Goal: Book appointment/travel/reservation

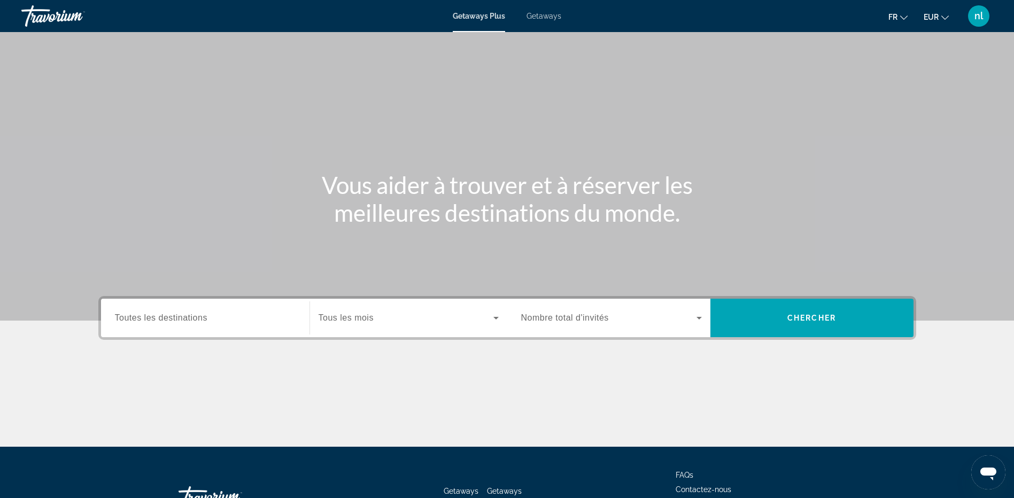
click at [195, 323] on input "Destination Toutes les destinations" at bounding box center [205, 318] width 181 height 13
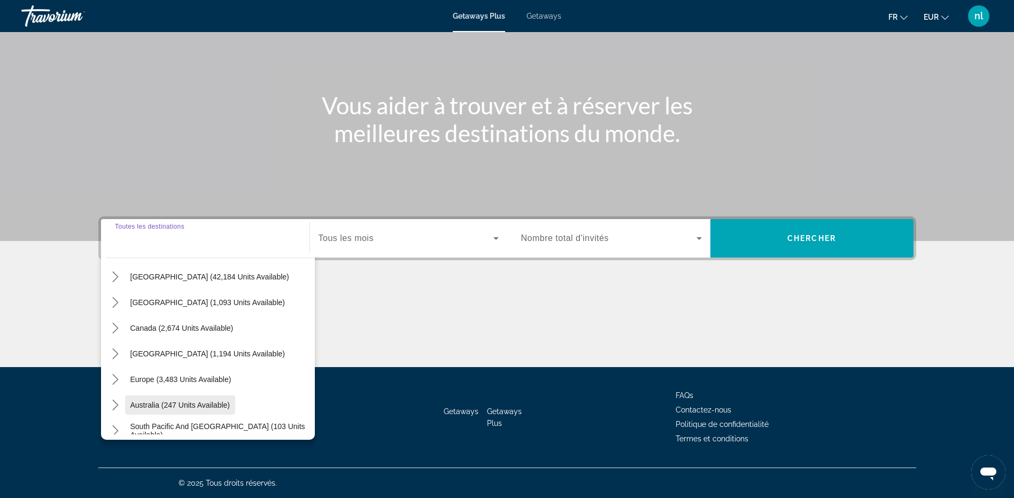
scroll to position [53, 0]
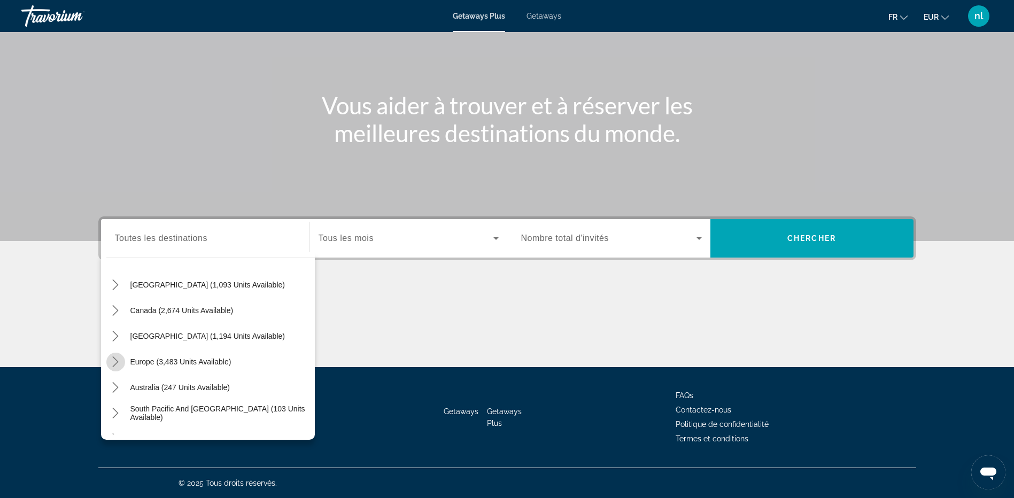
click at [114, 357] on icon "Toggle Europe (3,483 units available) submenu" at bounding box center [115, 361] width 11 height 11
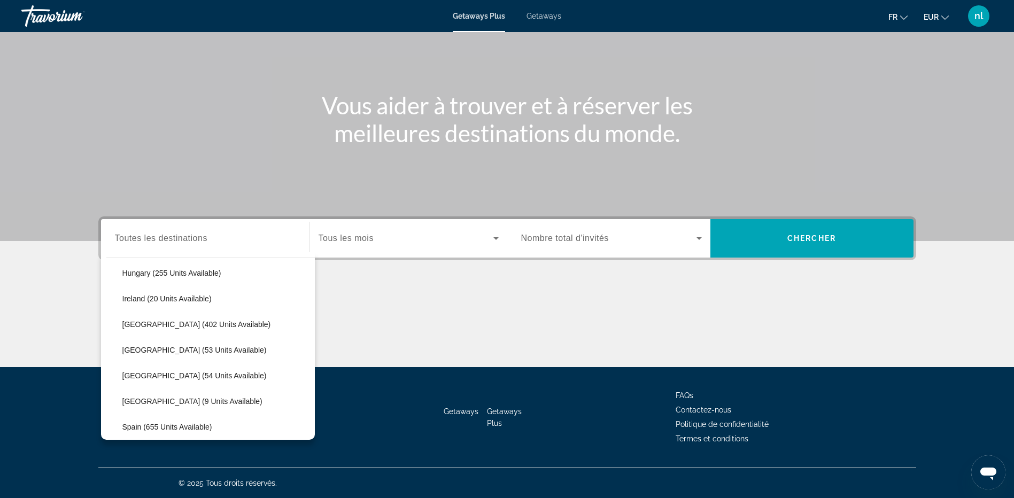
scroll to position [401, 0]
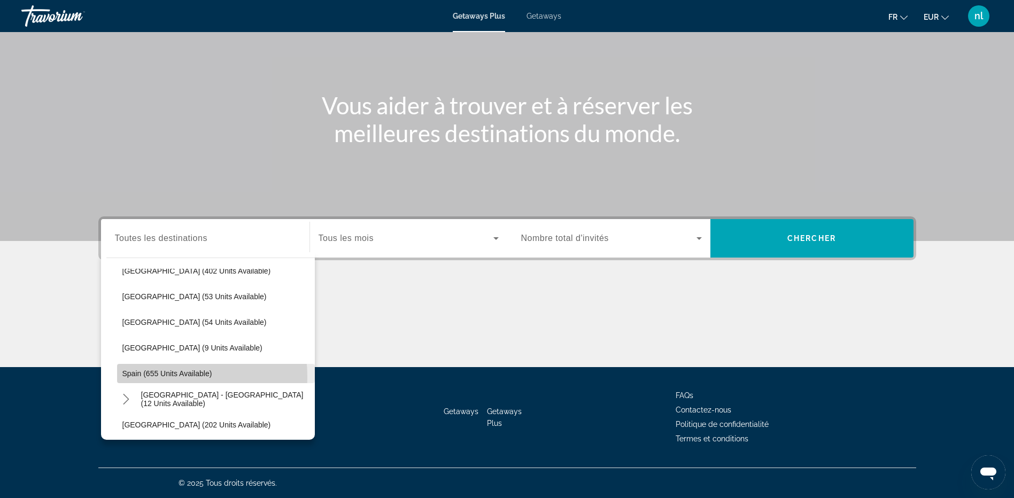
click at [145, 377] on span "Spain (655 units available)" at bounding box center [167, 373] width 90 height 9
type input "**********"
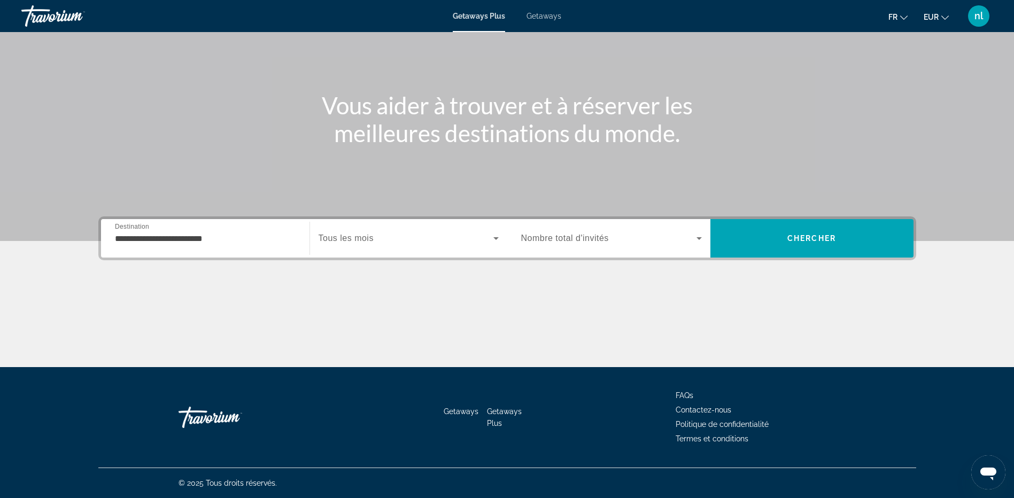
click at [358, 238] on span "Tous les mois" at bounding box center [346, 238] width 55 height 9
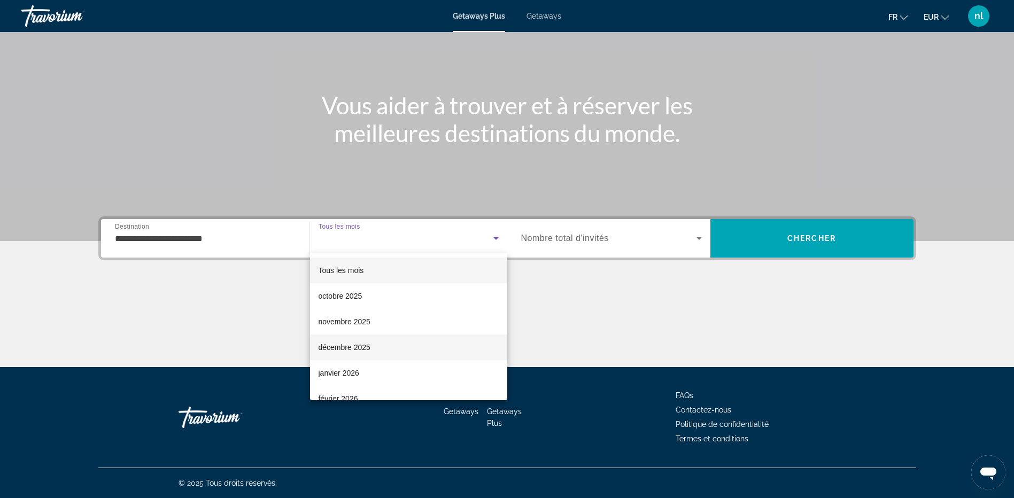
click at [364, 350] on span "décembre 2025" at bounding box center [345, 347] width 52 height 13
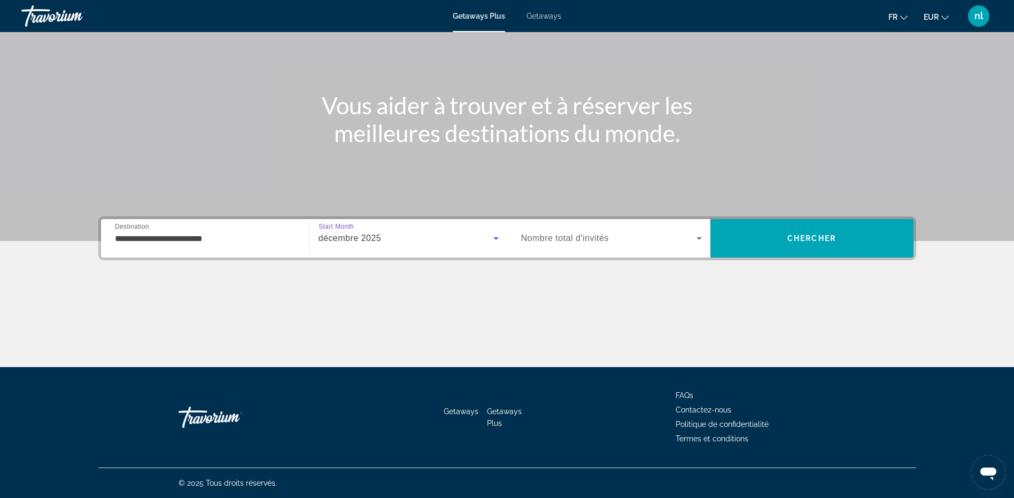
click at [701, 239] on icon "Search widget" at bounding box center [699, 238] width 13 height 13
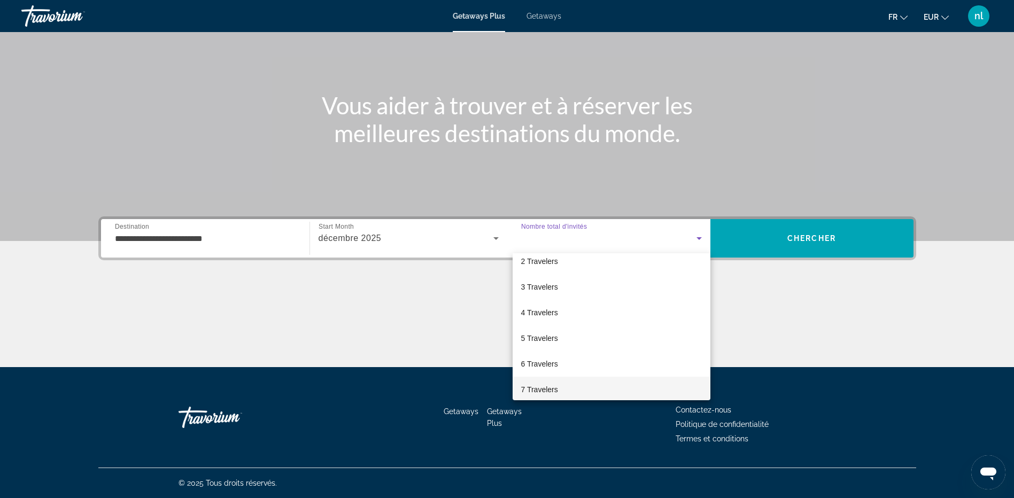
scroll to position [53, 0]
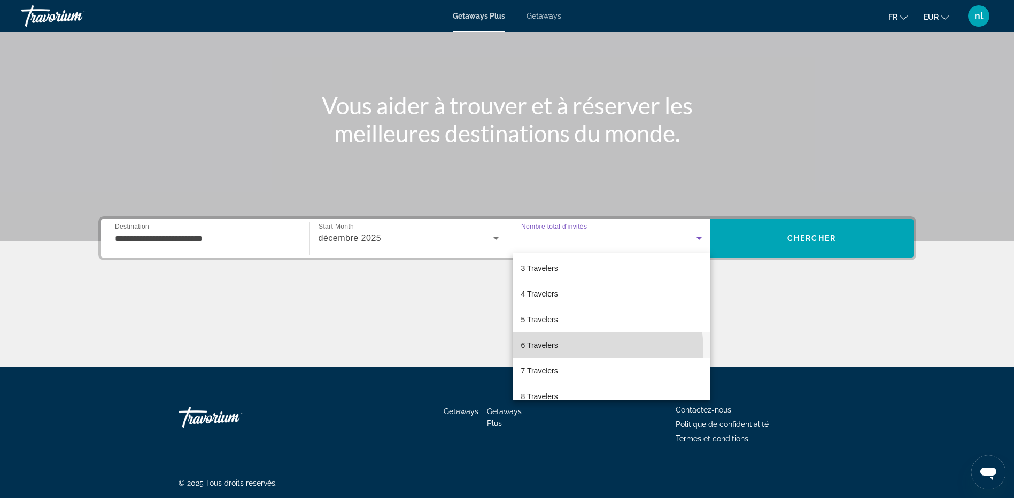
click at [560, 351] on mat-option "6 Travelers" at bounding box center [612, 345] width 198 height 26
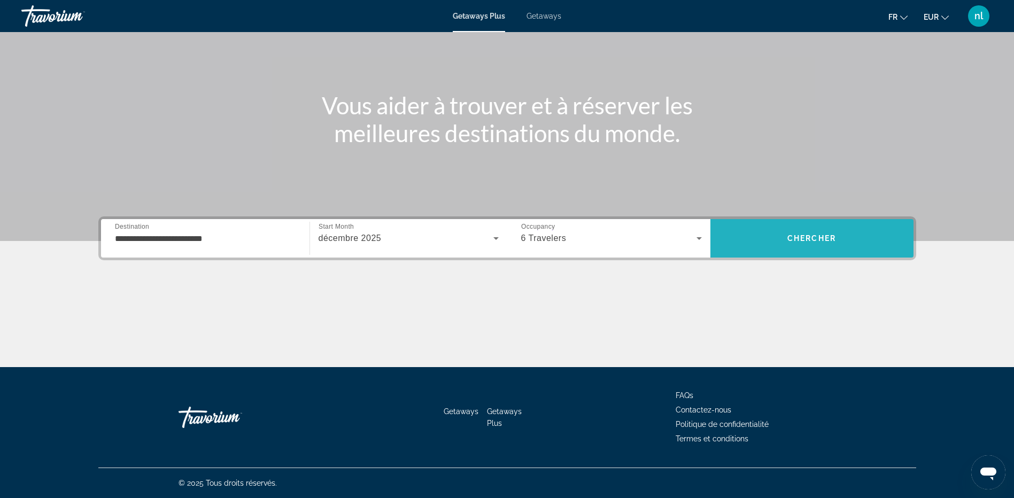
click at [803, 245] on span "Search" at bounding box center [811, 239] width 203 height 26
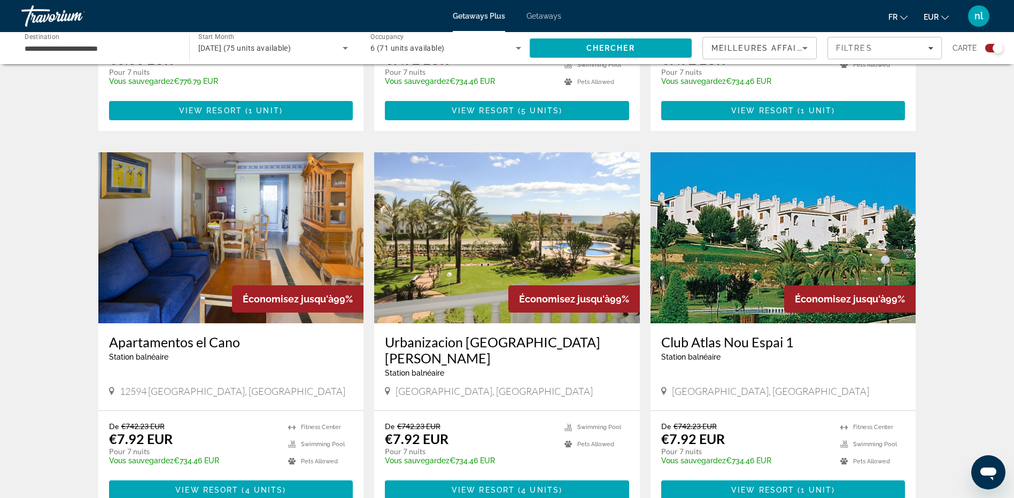
scroll to position [1443, 0]
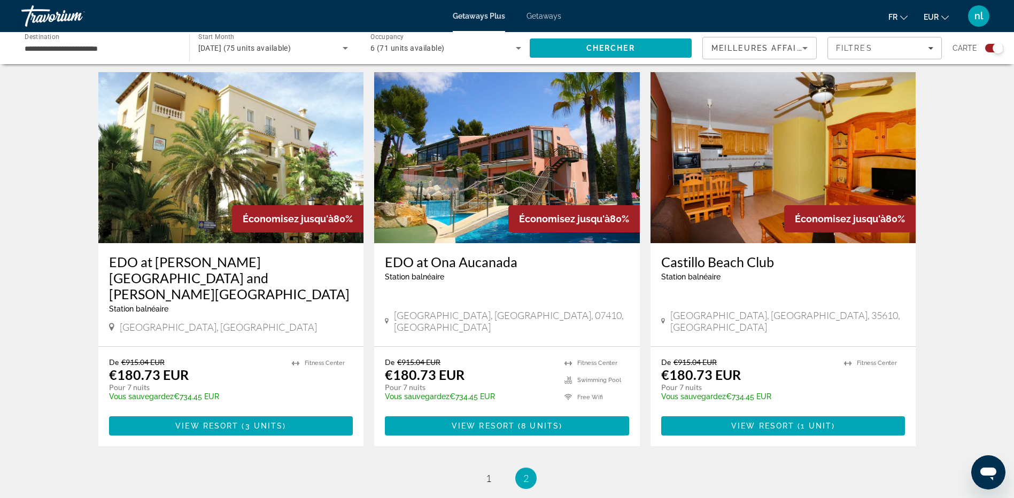
scroll to position [1122, 0]
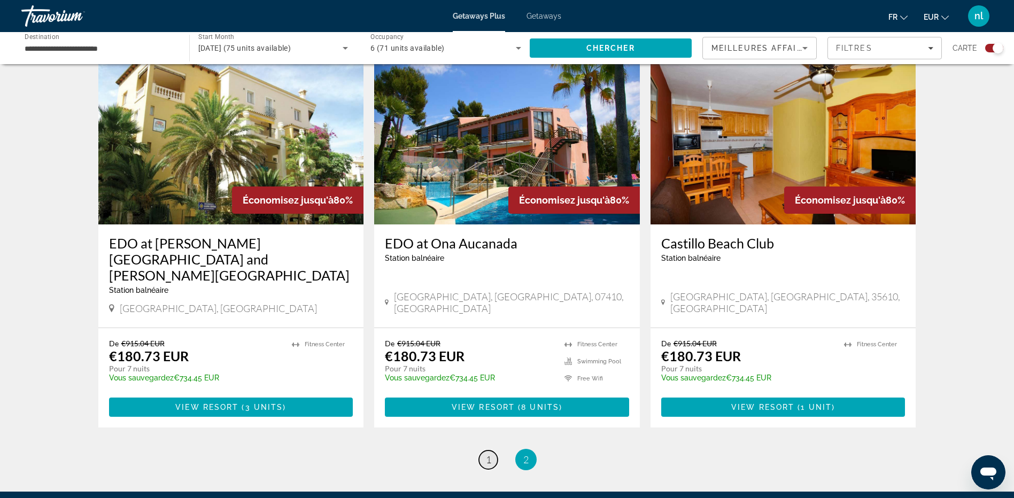
click at [488, 454] on span "1" at bounding box center [488, 460] width 5 height 12
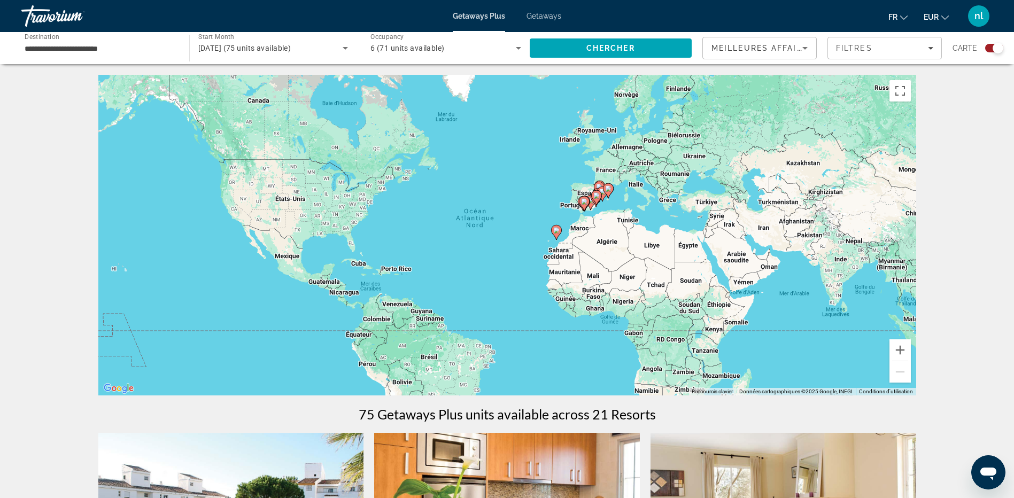
click at [540, 14] on span "Getaways" at bounding box center [543, 16] width 35 height 9
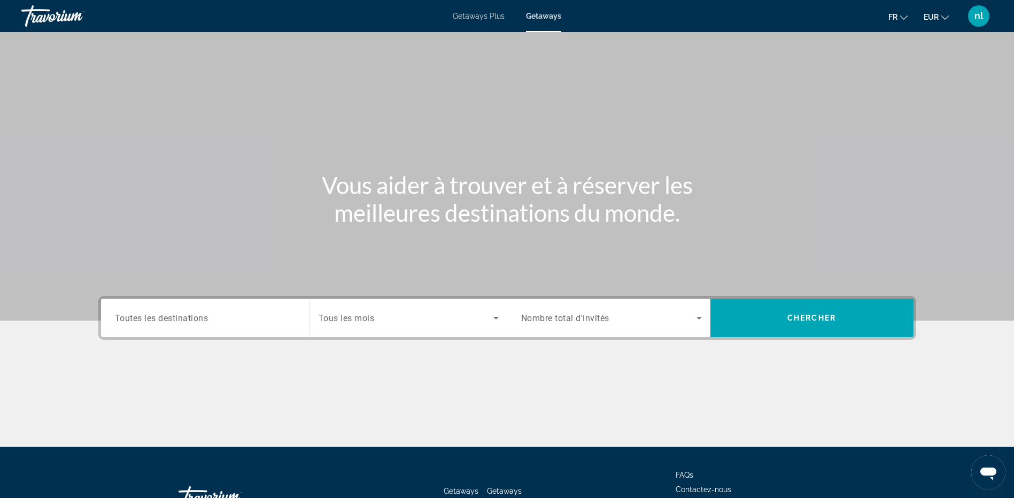
click at [215, 324] on div "Search widget" at bounding box center [205, 318] width 181 height 30
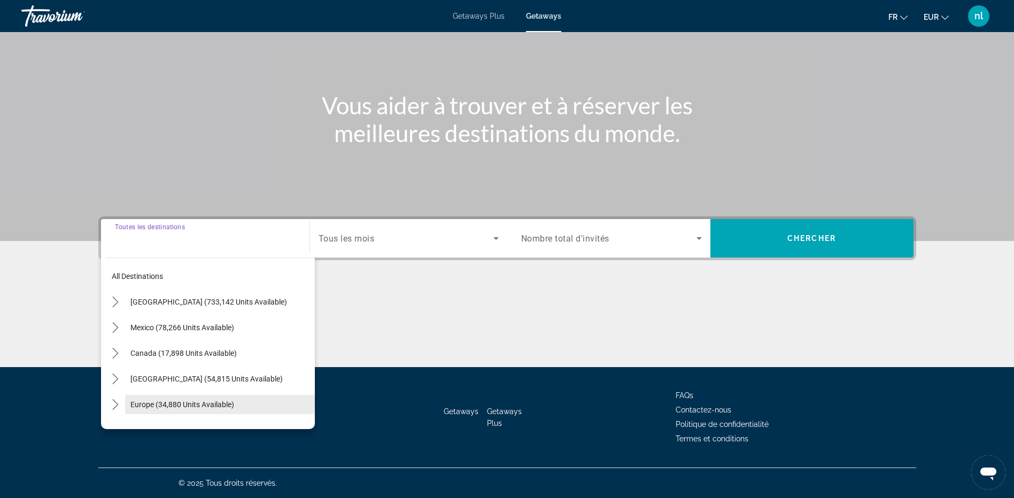
scroll to position [53, 0]
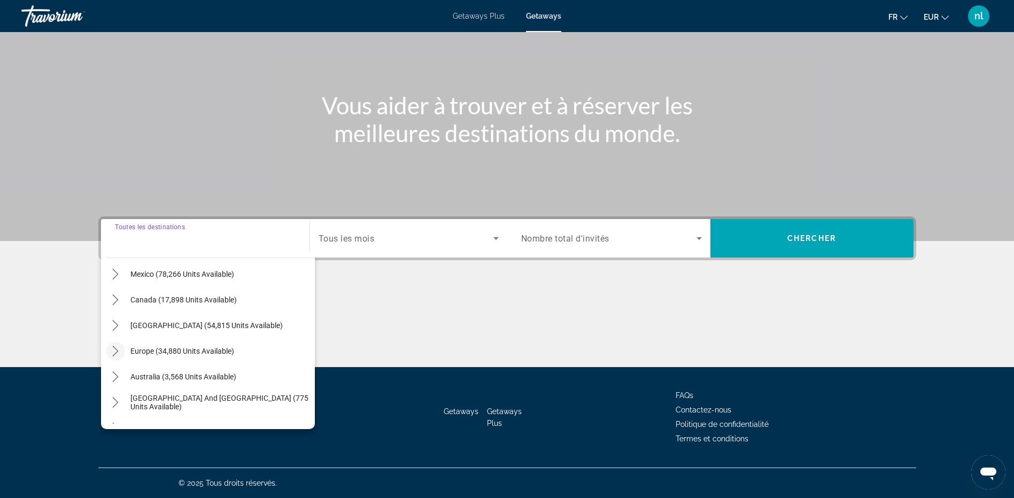
click at [122, 351] on mat-icon "Toggle Europe (34,880 units available) submenu" at bounding box center [115, 351] width 19 height 19
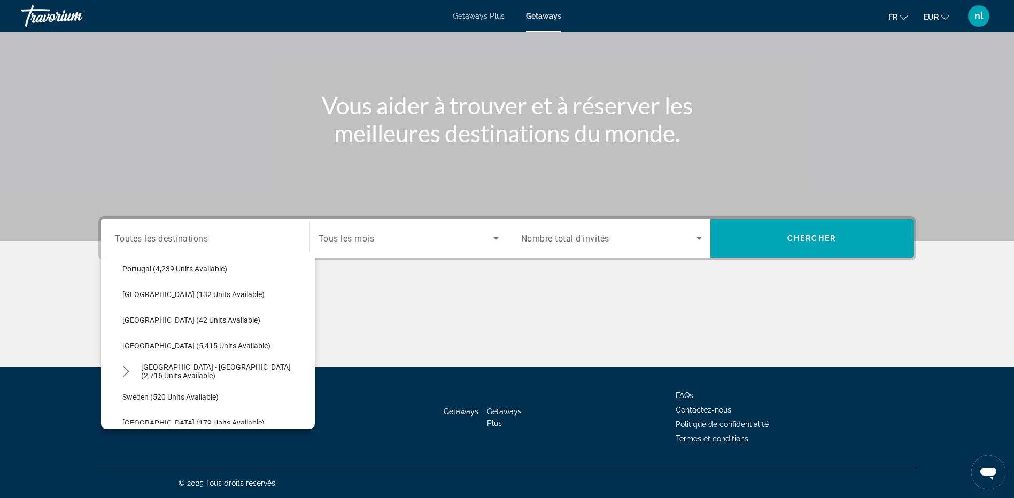
scroll to position [508, 0]
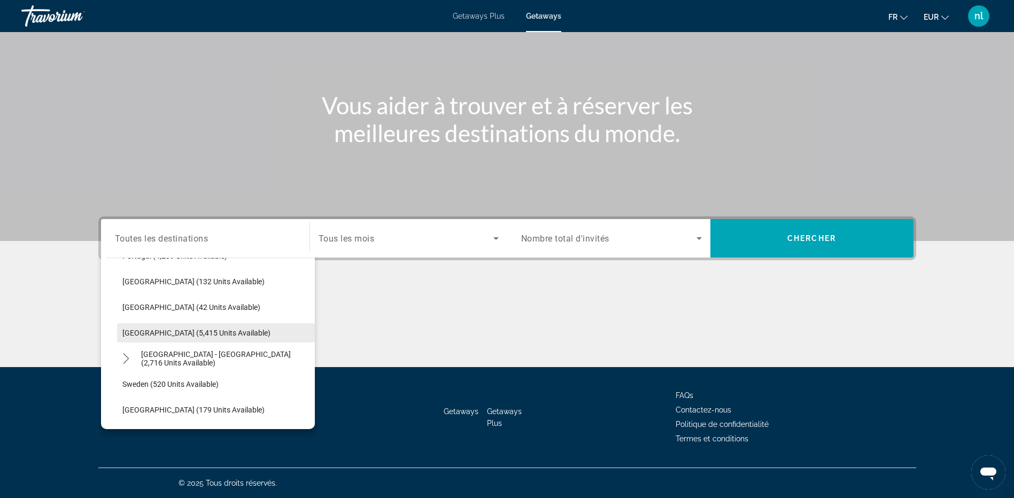
click at [146, 337] on span "[GEOGRAPHIC_DATA] (5,415 units available)" at bounding box center [196, 333] width 148 height 9
type input "**********"
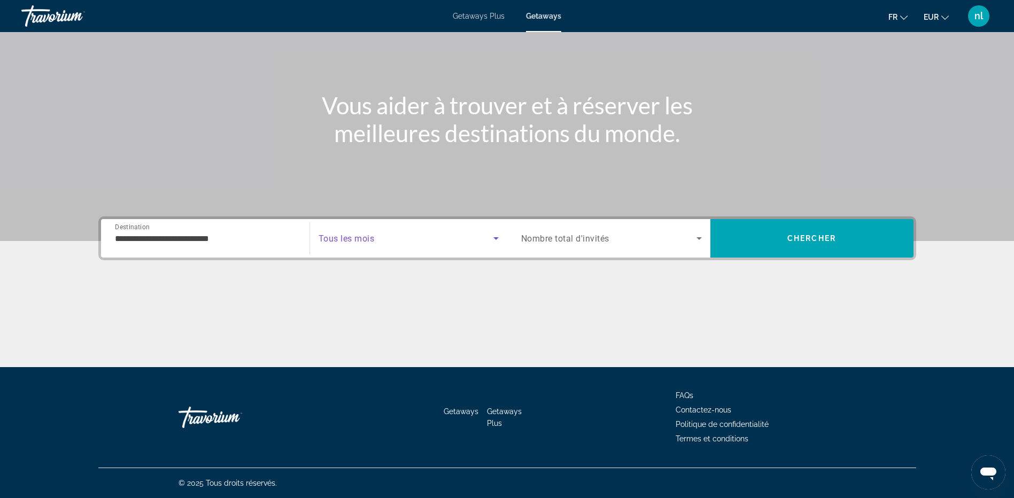
click at [398, 236] on span "Search widget" at bounding box center [406, 238] width 175 height 13
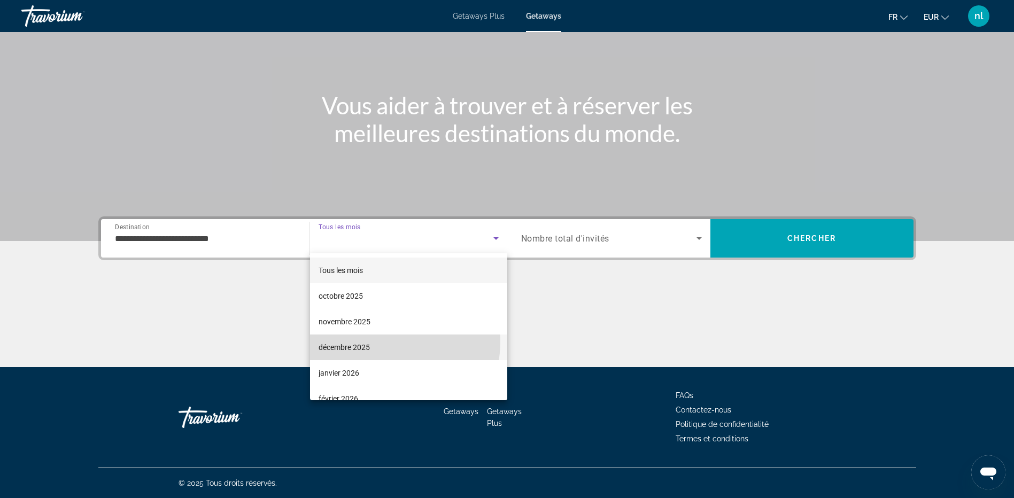
click at [369, 341] on span "décembre 2025" at bounding box center [344, 347] width 51 height 13
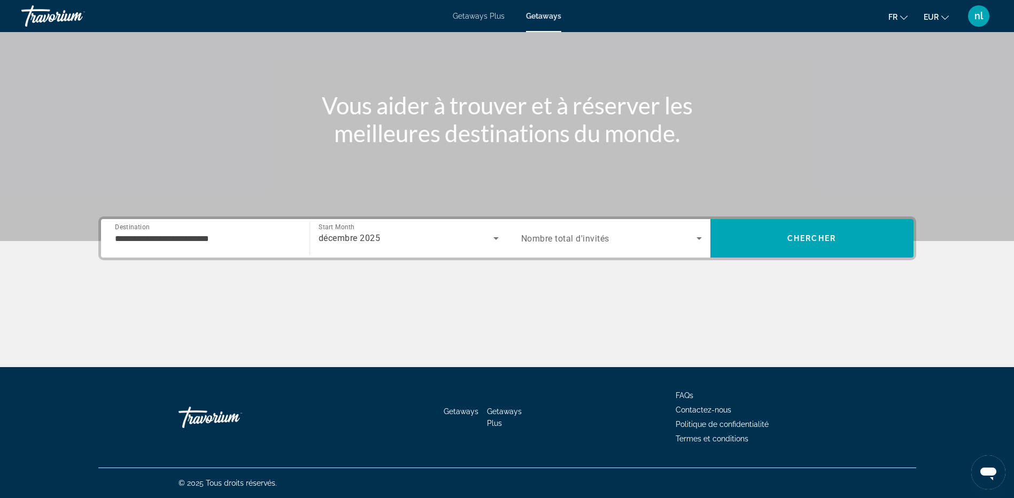
click at [596, 245] on div "Search widget" at bounding box center [611, 238] width 181 height 30
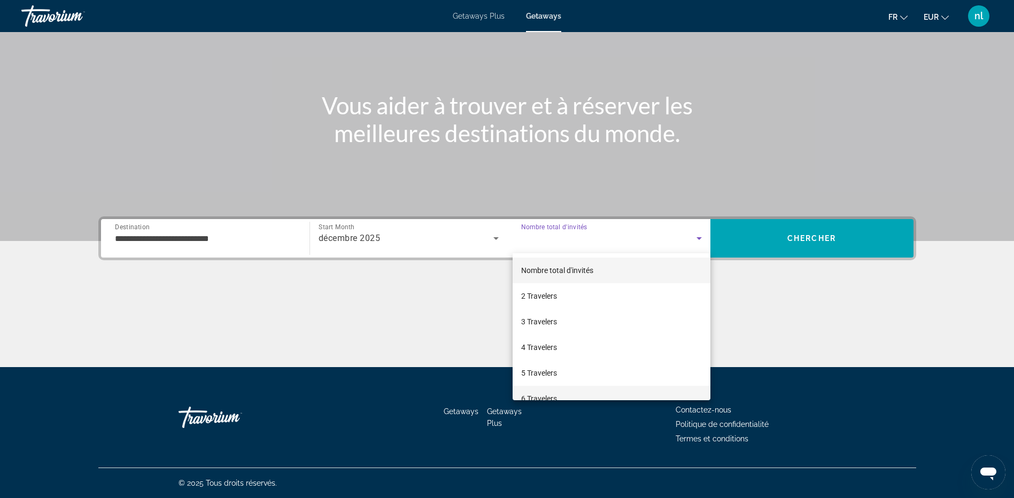
click at [549, 389] on mat-option "6 Travelers" at bounding box center [612, 399] width 198 height 26
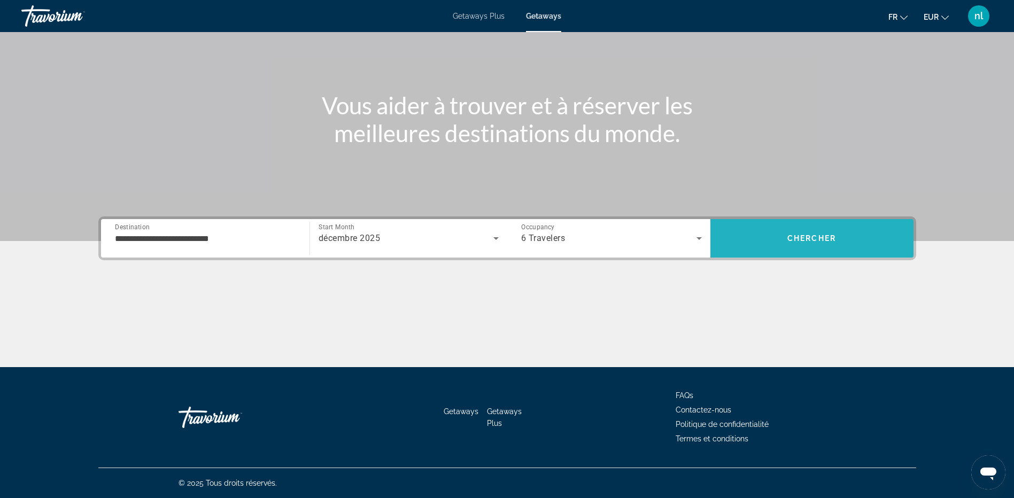
click at [764, 237] on span "Search" at bounding box center [811, 239] width 203 height 26
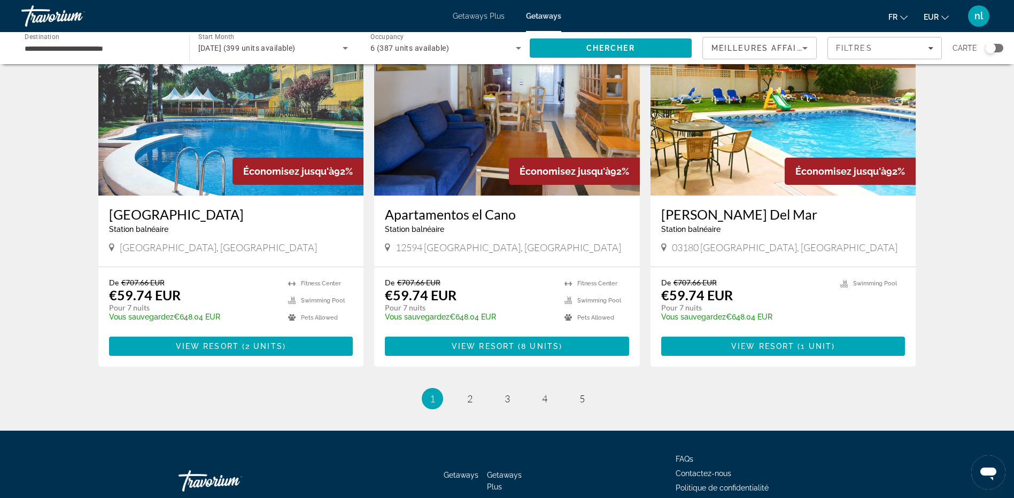
scroll to position [1229, 0]
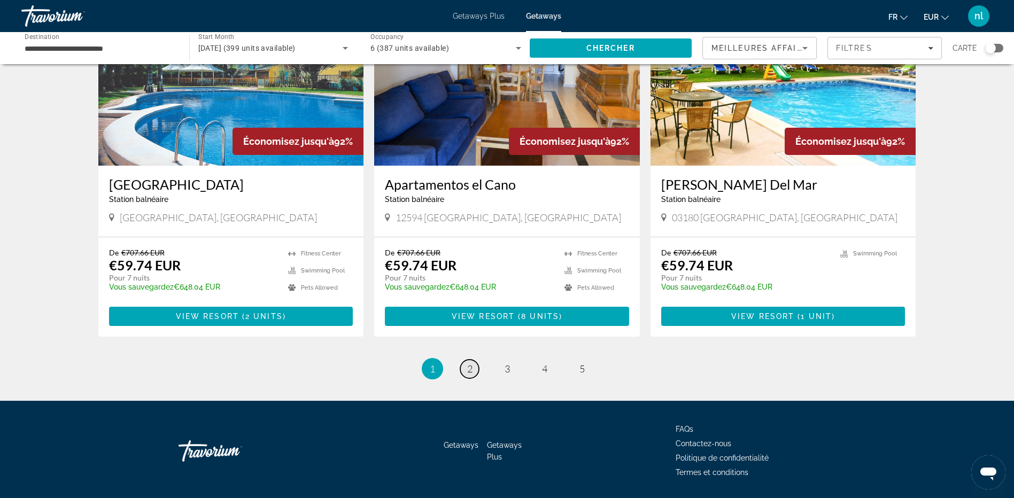
click at [470, 363] on span "2" at bounding box center [469, 369] width 5 height 12
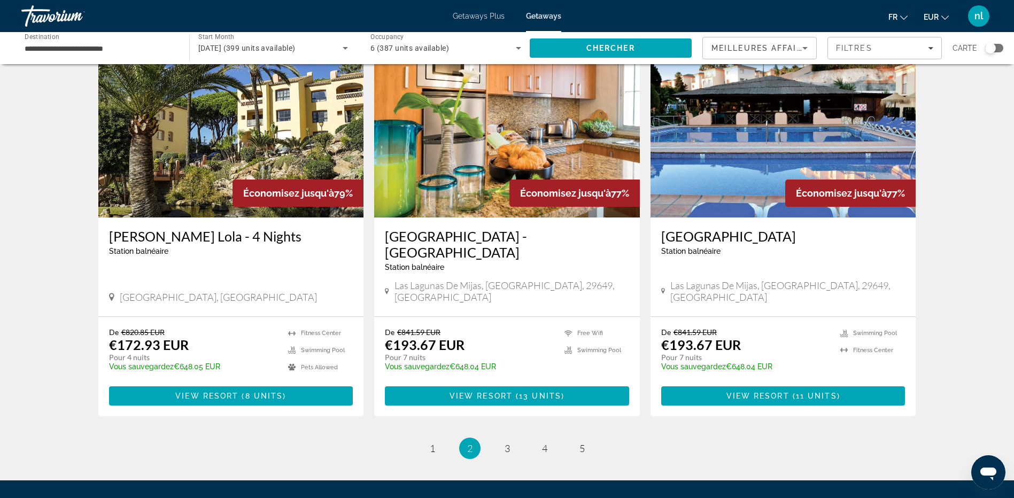
scroll to position [1229, 0]
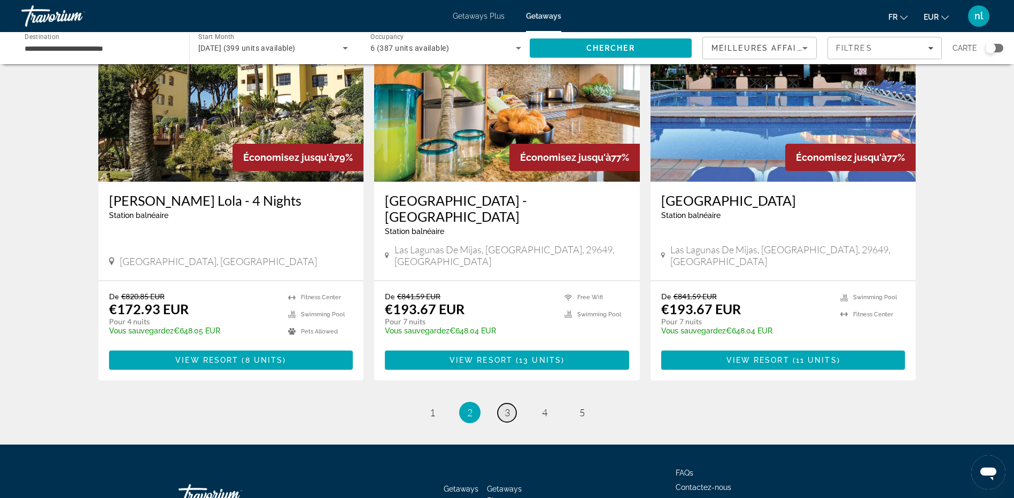
click at [509, 407] on span "3" at bounding box center [507, 413] width 5 height 12
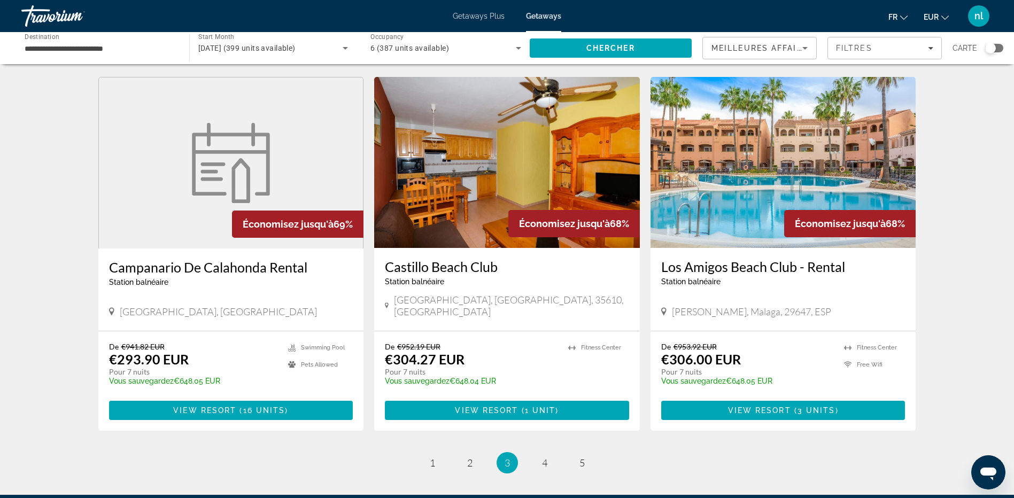
scroll to position [1176, 0]
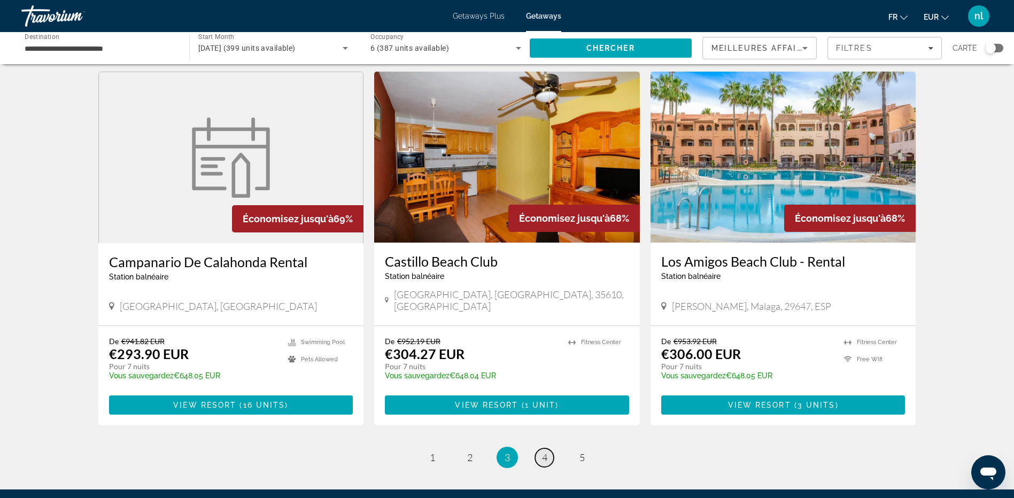
click at [541, 448] on link "page 4" at bounding box center [544, 457] width 19 height 19
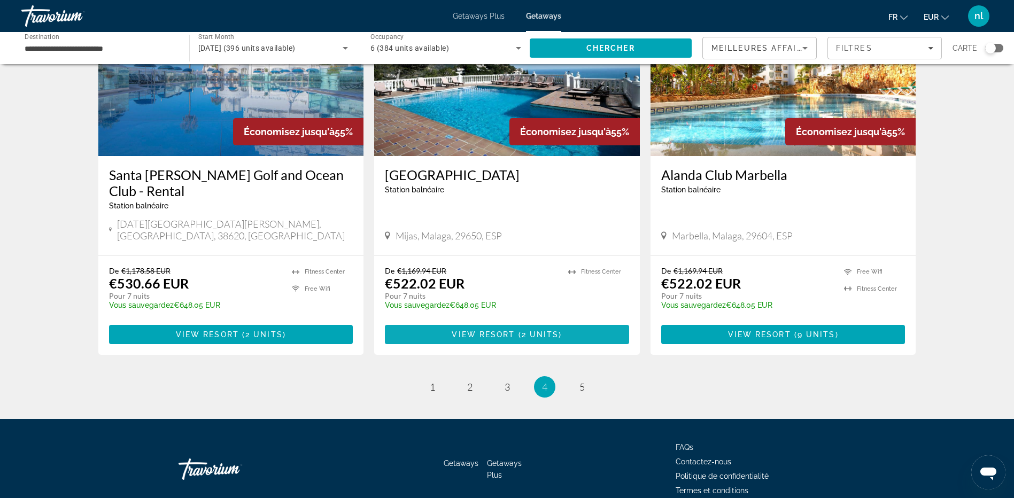
scroll to position [1279, 0]
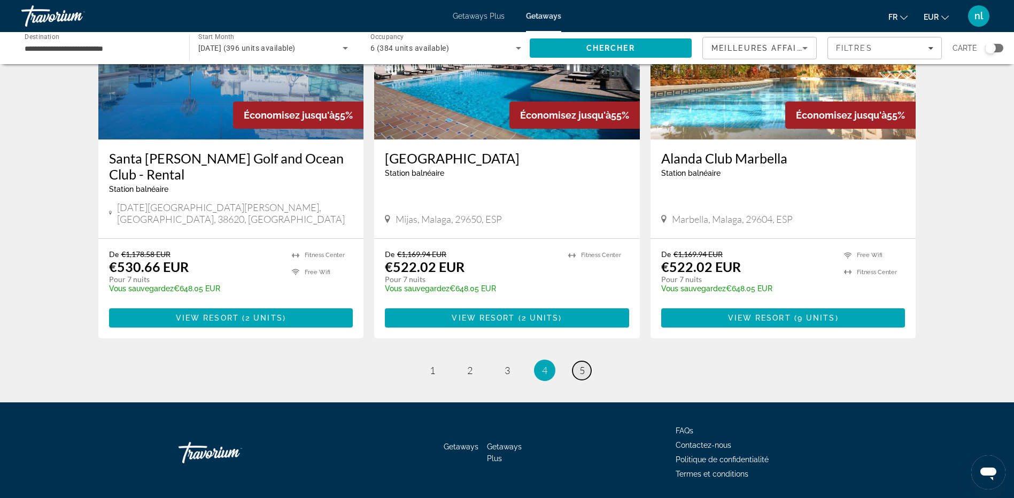
click at [584, 364] on span "5" at bounding box center [581, 370] width 5 height 12
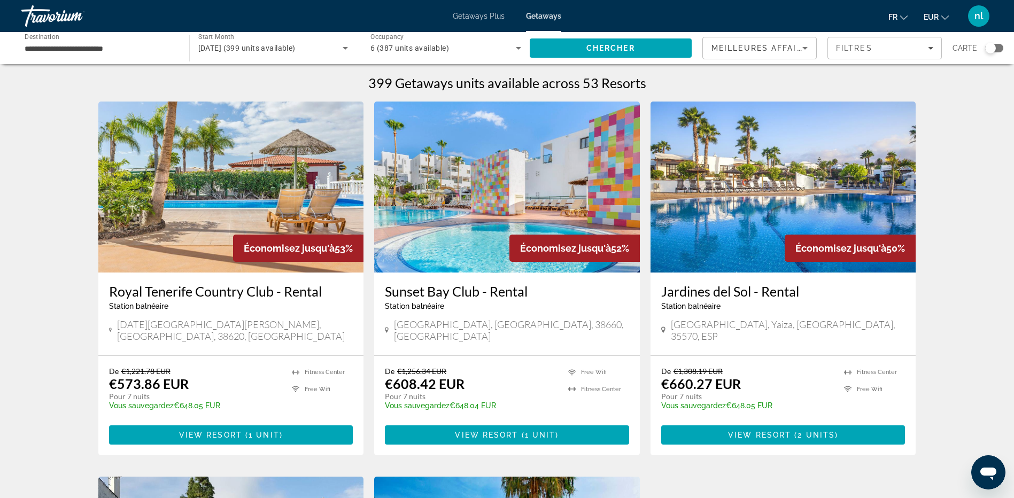
click at [169, 50] on input "**********" at bounding box center [100, 48] width 151 height 13
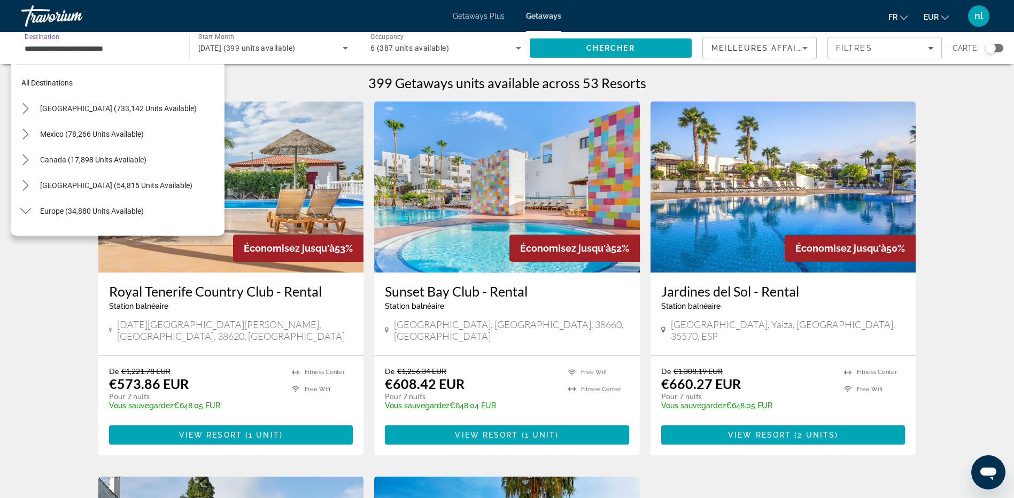
scroll to position [500, 0]
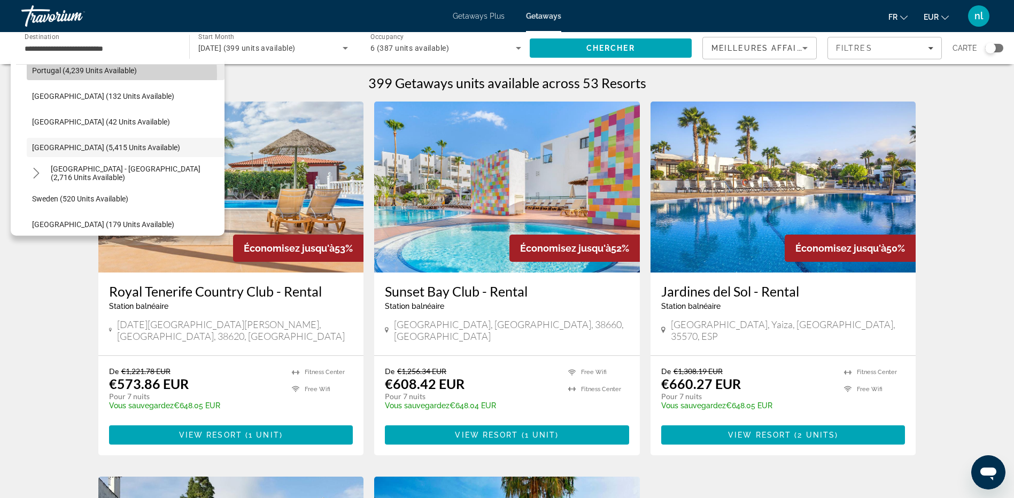
click at [60, 75] on span "Select destination: Portugal (4,239 units available)" at bounding box center [126, 71] width 198 height 26
type input "**********"
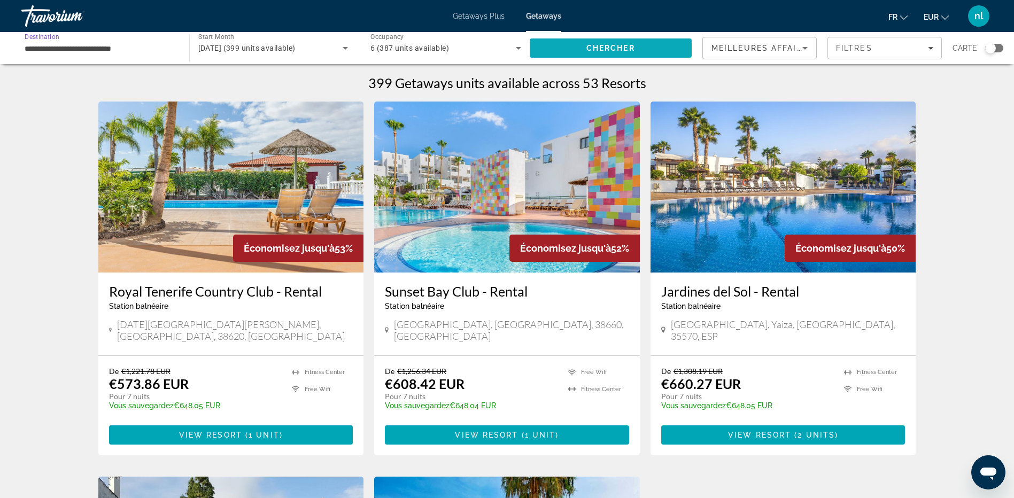
click at [593, 44] on span "Chercher" at bounding box center [610, 48] width 49 height 9
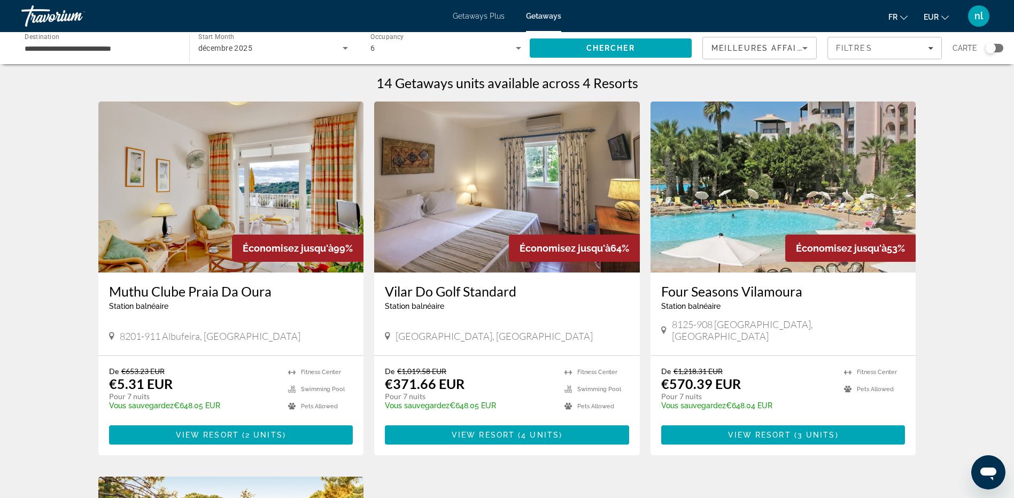
click at [203, 210] on img "Main content" at bounding box center [231, 187] width 266 height 171
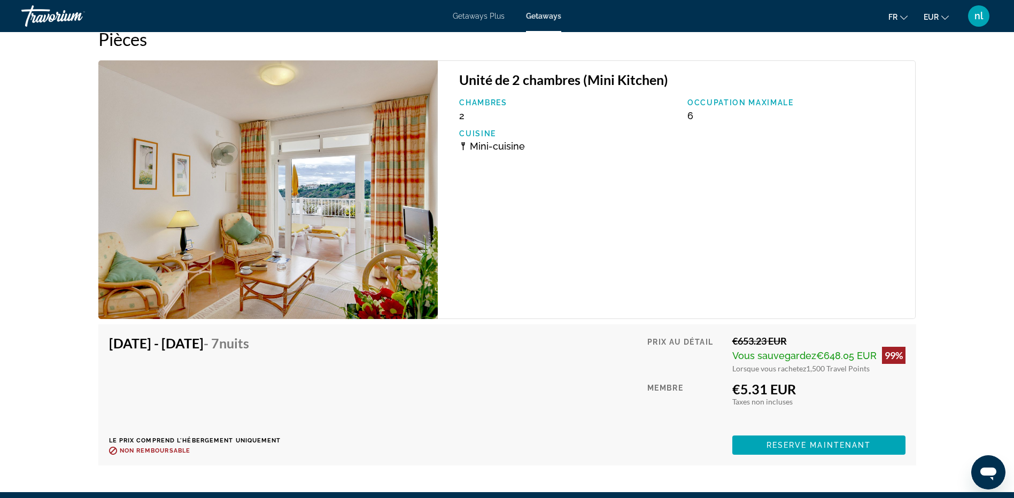
scroll to position [1977, 0]
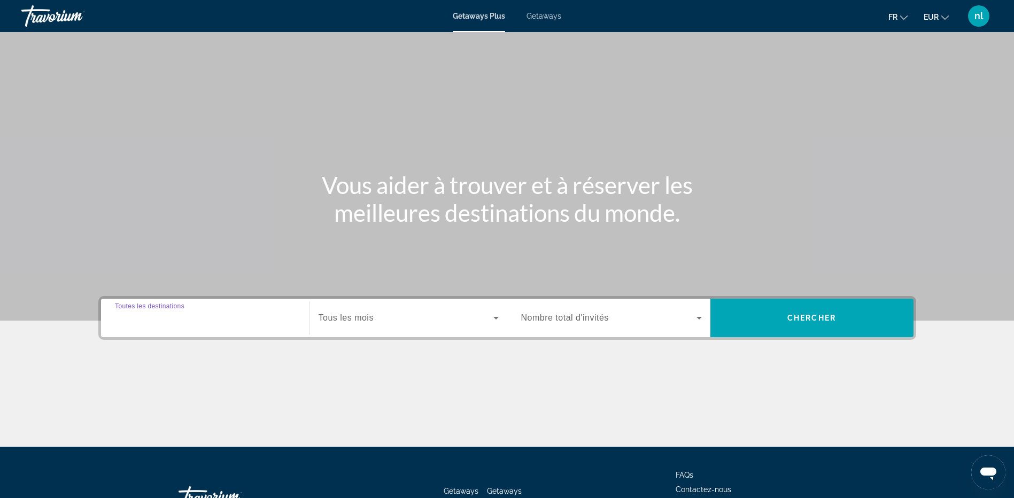
click at [189, 324] on input "Destination Toutes les destinations" at bounding box center [205, 318] width 181 height 13
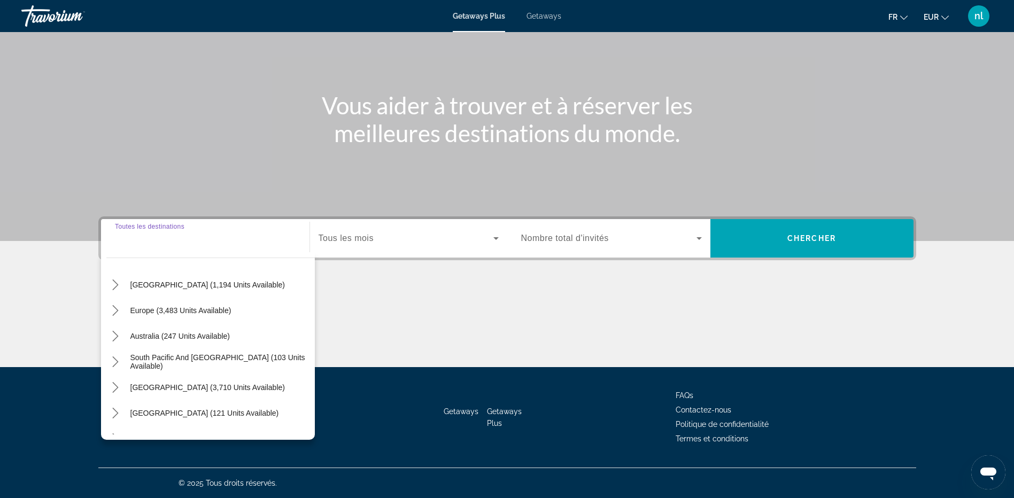
scroll to position [107, 0]
click at [117, 314] on mat-icon "Toggle Europe (3,483 units available) submenu" at bounding box center [115, 308] width 19 height 19
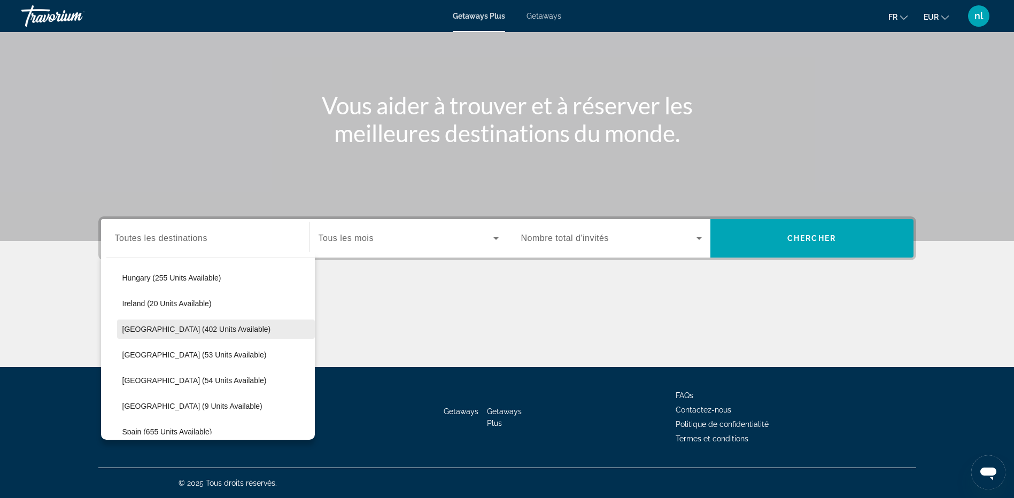
scroll to position [347, 0]
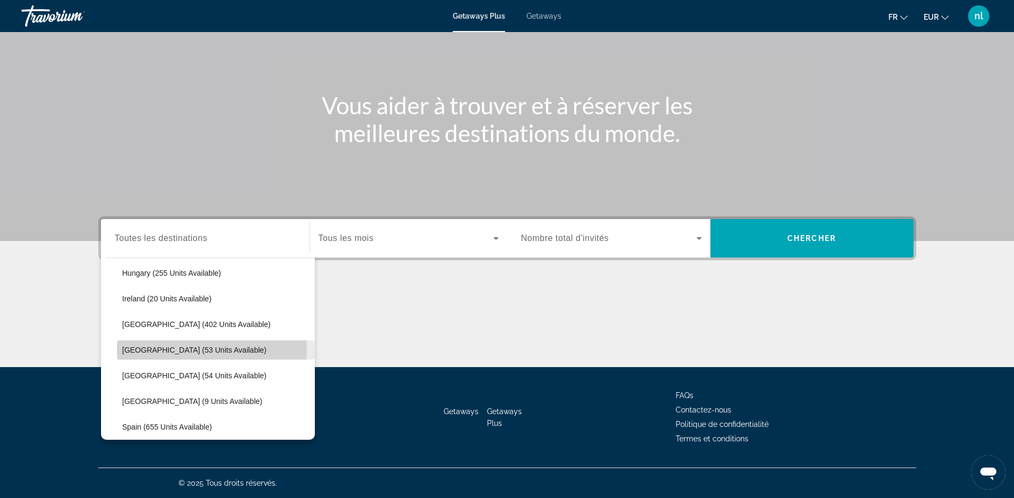
click at [145, 353] on span "[GEOGRAPHIC_DATA] (53 units available)" at bounding box center [194, 350] width 144 height 9
type input "**********"
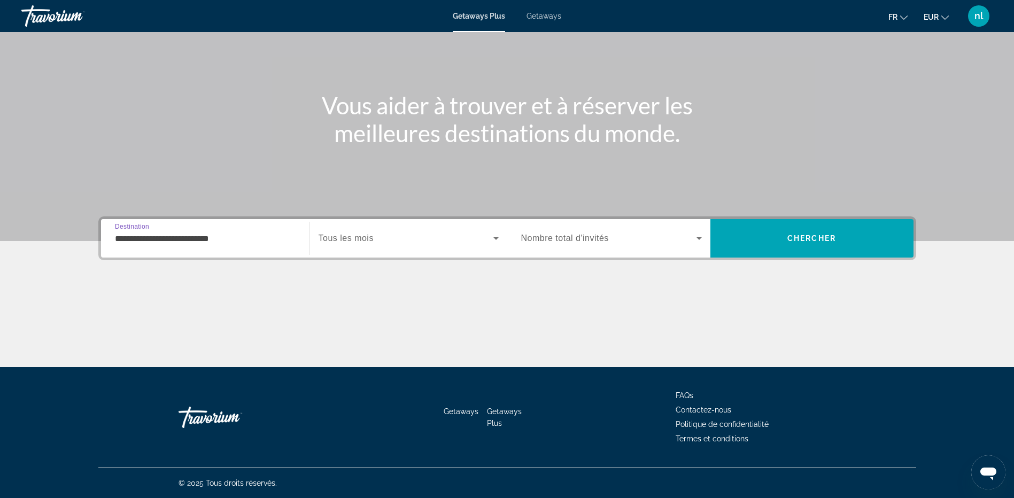
click at [442, 246] on div "Search widget" at bounding box center [409, 238] width 180 height 30
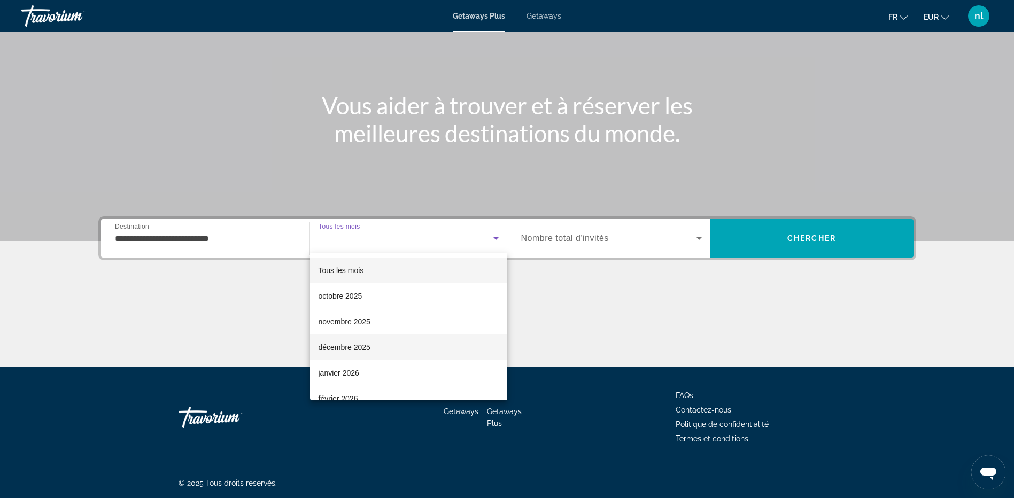
drag, startPoint x: 387, startPoint y: 353, endPoint x: 400, endPoint y: 350, distance: 12.7
click at [391, 352] on mat-option "décembre 2025" at bounding box center [408, 348] width 197 height 26
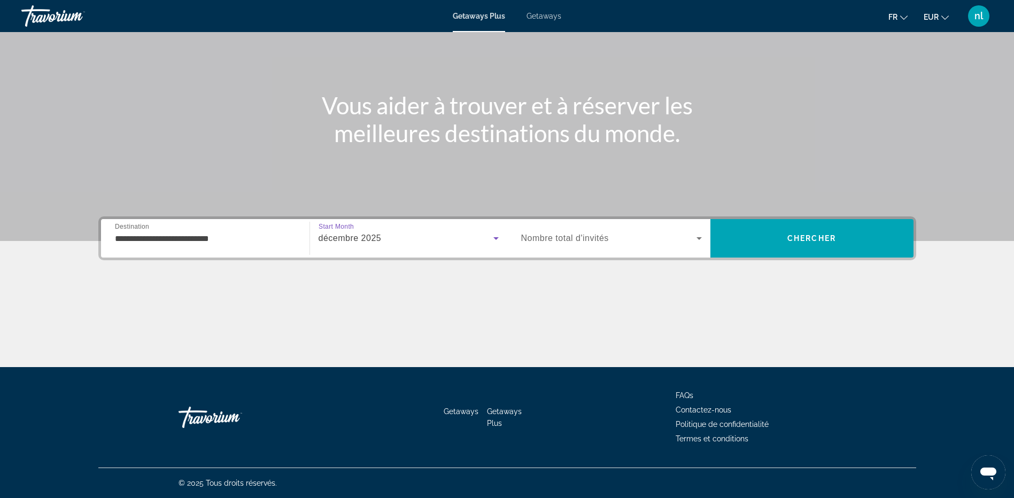
click at [597, 246] on div "Search widget" at bounding box center [611, 238] width 181 height 30
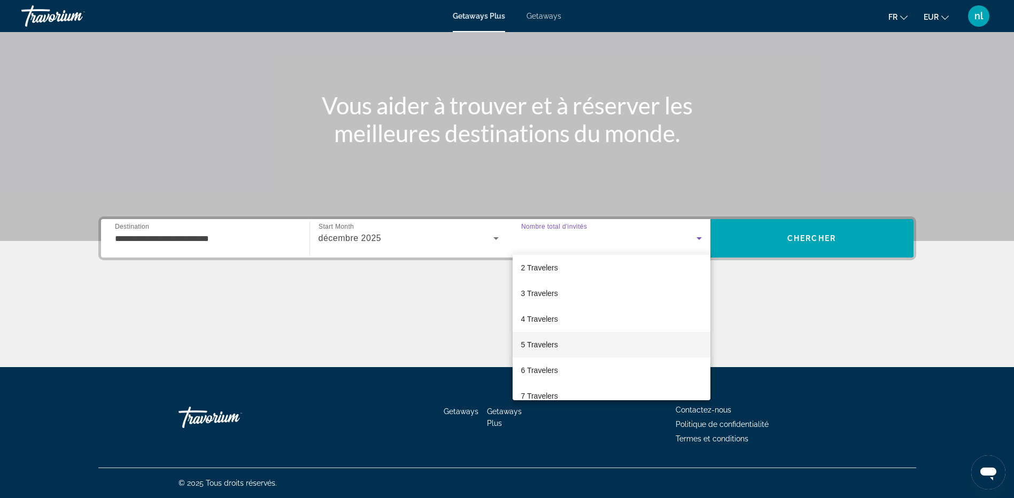
scroll to position [53, 0]
drag, startPoint x: 550, startPoint y: 346, endPoint x: 756, endPoint y: 280, distance: 216.5
click at [557, 346] on span "6 Travelers" at bounding box center [539, 345] width 37 height 13
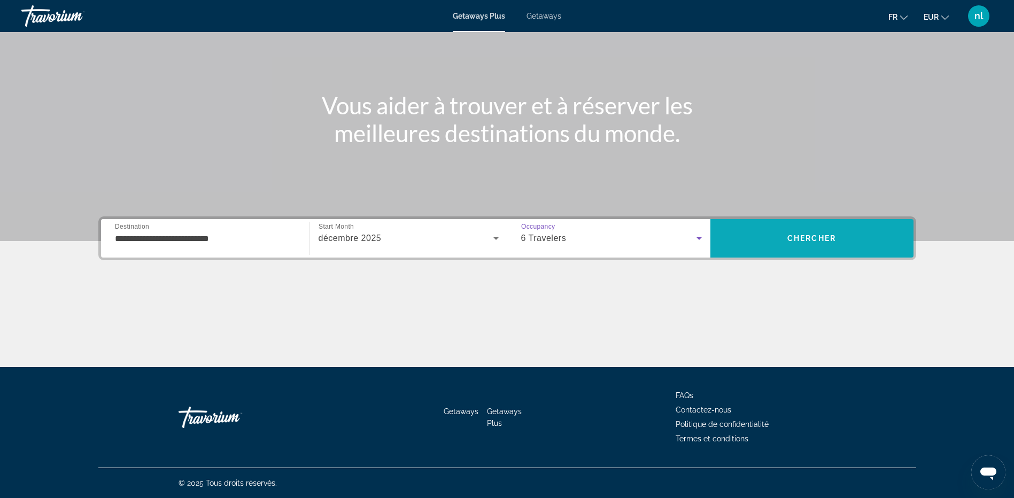
drag, startPoint x: 842, startPoint y: 221, endPoint x: 841, endPoint y: 231, distance: 10.7
click at [841, 231] on button "Chercher" at bounding box center [811, 238] width 203 height 38
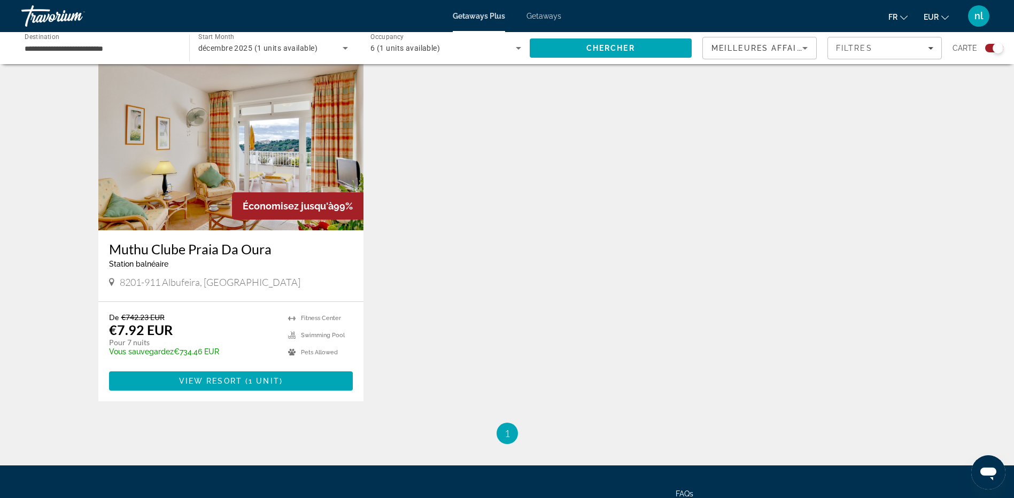
scroll to position [374, 0]
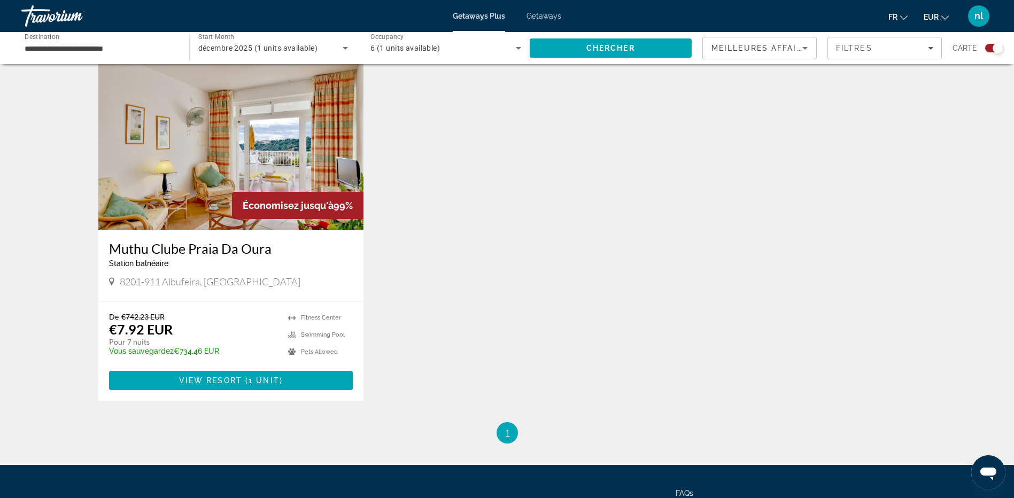
click at [176, 146] on img "Main content" at bounding box center [231, 144] width 266 height 171
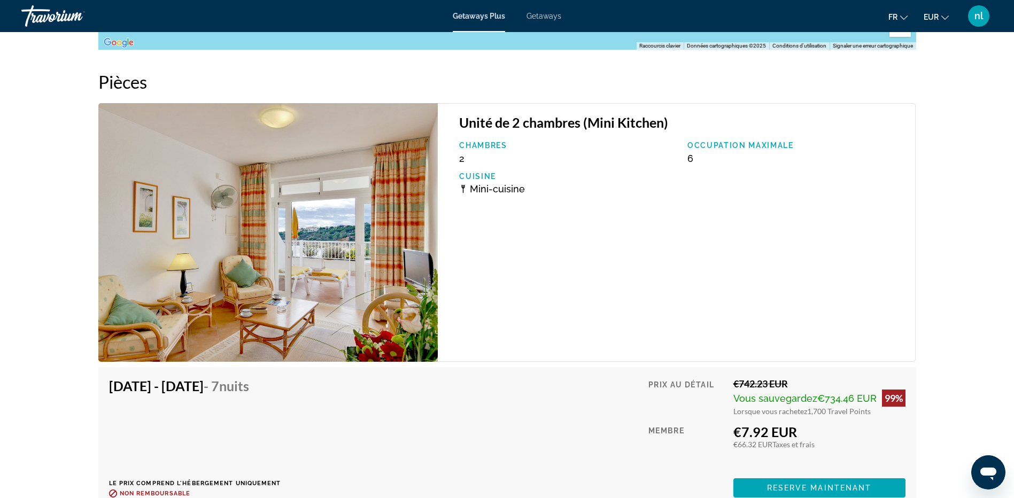
scroll to position [1924, 0]
